Goal: Task Accomplishment & Management: Manage account settings

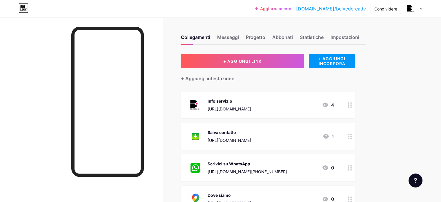
click at [26, 10] on icon at bounding box center [26, 9] width 2 height 3
click at [408, 5] on img at bounding box center [411, 8] width 9 height 9
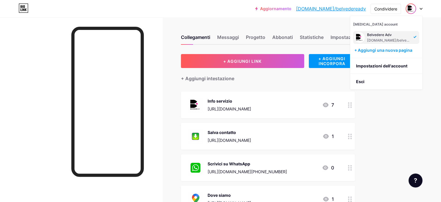
click at [391, 39] on font "[DOMAIN_NAME]/belvedereadv" at bounding box center [394, 40] width 54 height 4
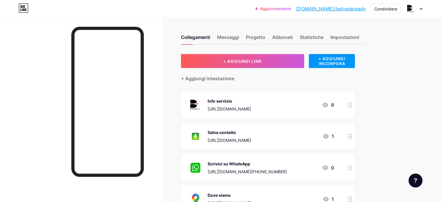
click at [251, 106] on font "[URL][DOMAIN_NAME]" at bounding box center [230, 108] width 44 height 5
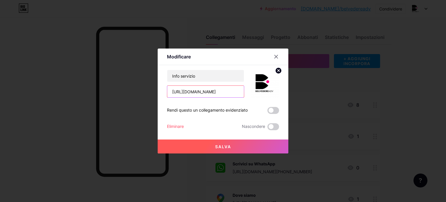
click at [200, 92] on input "[URL][DOMAIN_NAME]" at bounding box center [205, 92] width 77 height 12
click at [424, 36] on div at bounding box center [223, 101] width 446 height 202
